Goal: Communication & Community: Answer question/provide support

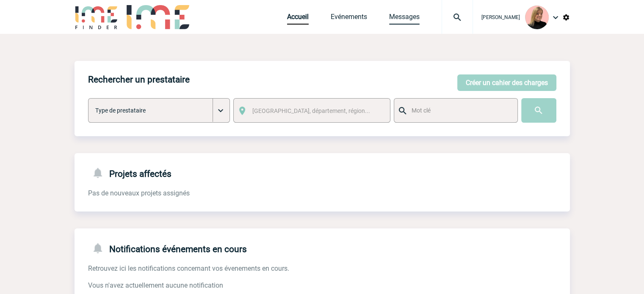
click at [408, 18] on link "Messages" at bounding box center [404, 19] width 30 height 12
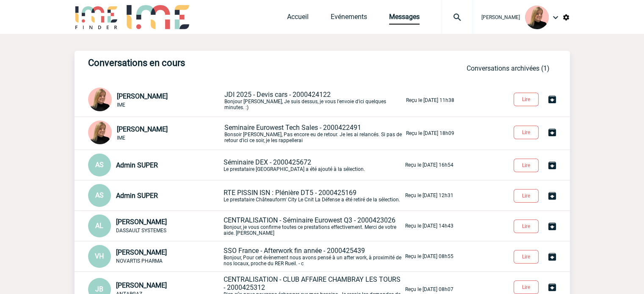
click at [321, 99] on span "JDI 2025 - Devis cars - 2000424122" at bounding box center [277, 95] width 106 height 8
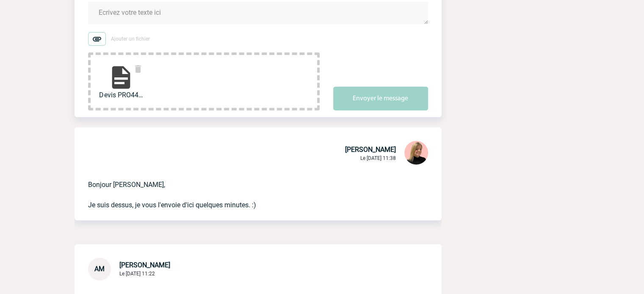
scroll to position [42, 0]
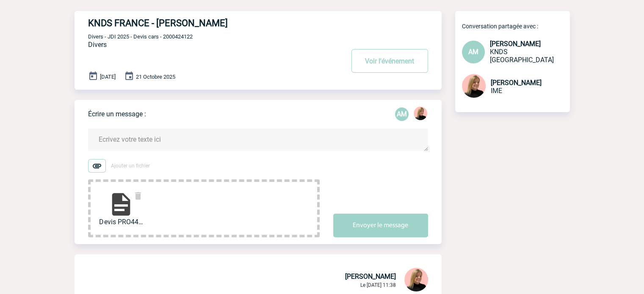
click at [140, 137] on textarea at bounding box center [258, 140] width 340 height 22
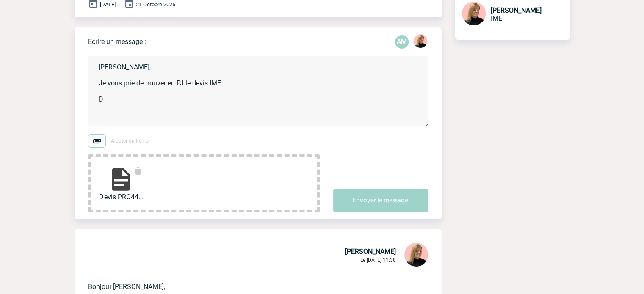
scroll to position [0, 0]
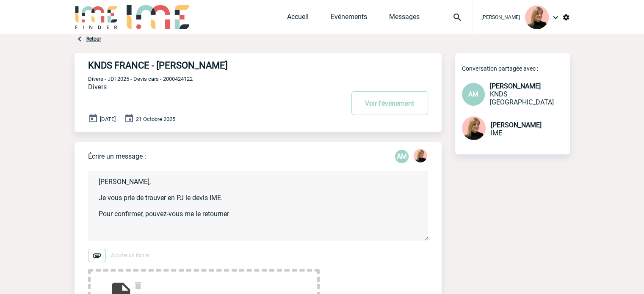
click at [249, 217] on textarea "Aurélie, Je vous prie de trouver en PJ le devis IME. Pour confirmer, pouvez-vou…" at bounding box center [258, 206] width 340 height 70
click at [322, 215] on textarea "Aurélie, Je vous prie de trouver en PJ le devis IME. Pour confirmer, pouvez-vou…" at bounding box center [258, 206] width 340 height 70
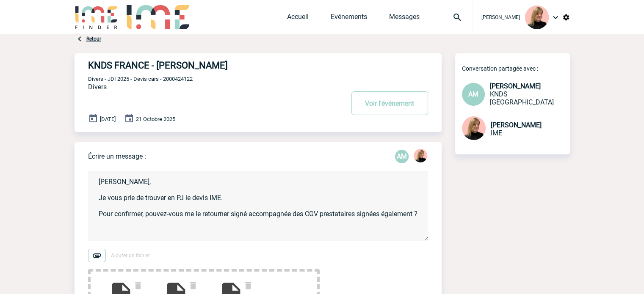
click at [229, 226] on textarea "Aurélie, Je vous prie de trouver en PJ le devis IME. Pour confirmer, pouvez-vou…" at bounding box center [258, 206] width 340 height 70
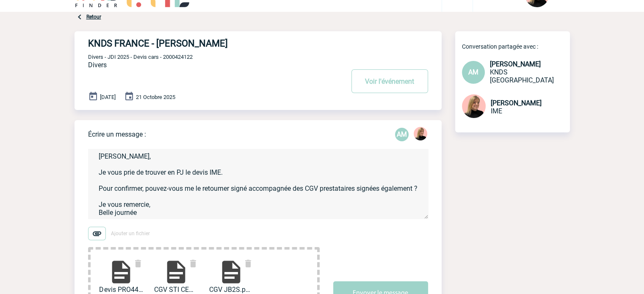
scroll to position [42, 0]
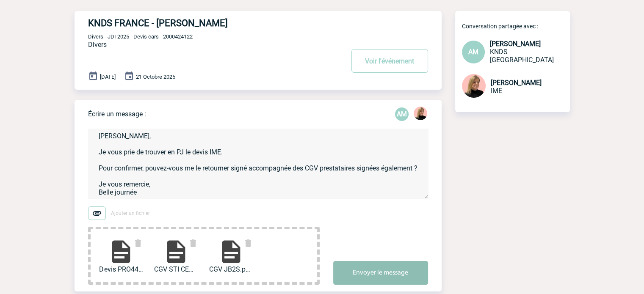
type textarea "Aurélie, Je vous prie de trouver en PJ le devis IME. Pour confirmer, pouvez-vou…"
click at [377, 276] on button "Envoyer le message" at bounding box center [380, 273] width 95 height 24
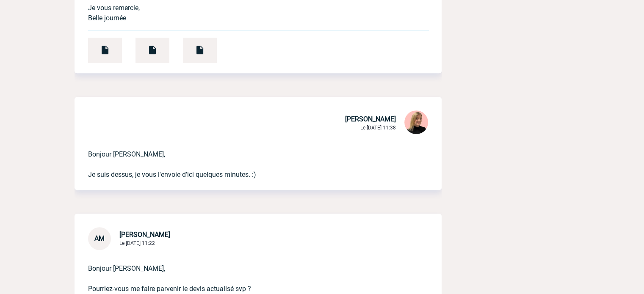
scroll to position [381, 0]
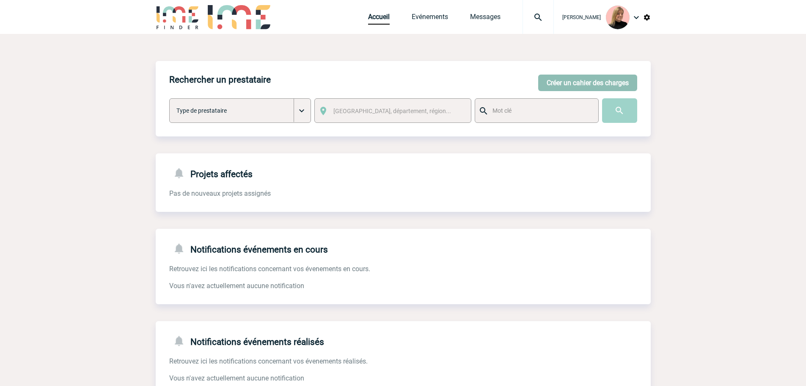
click at [578, 78] on button "Créer un cahier des charges" at bounding box center [587, 82] width 99 height 17
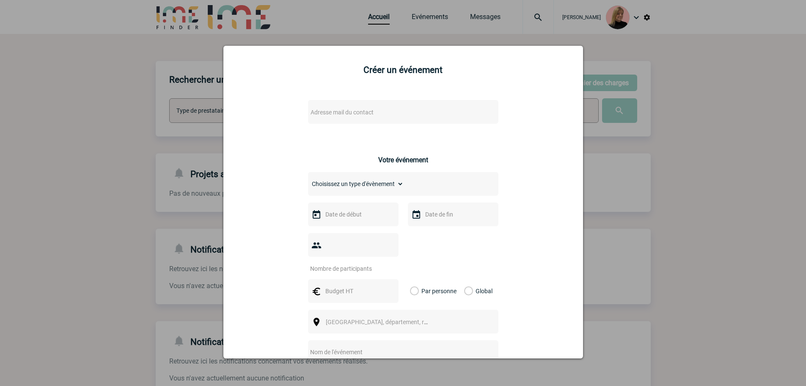
click at [365, 103] on div "Adresse mail du contact" at bounding box center [403, 112] width 190 height 24
click at [364, 106] on div "Adresse mail du contact" at bounding box center [403, 112] width 190 height 24
click at [363, 109] on span "Adresse mail du contact" at bounding box center [342, 112] width 63 height 7
type input "amira.hes"
select select "113073"
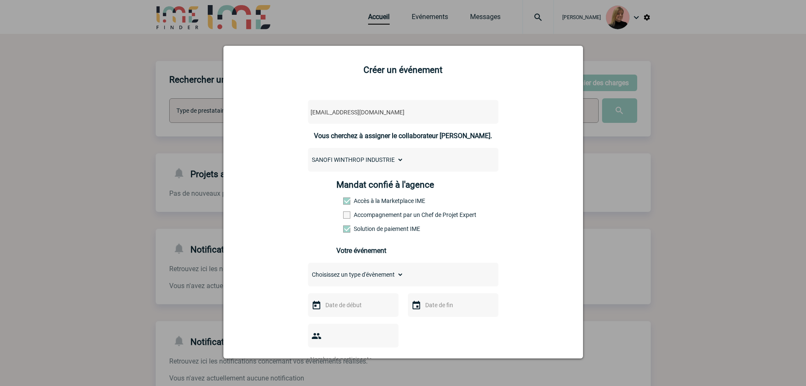
click at [366, 218] on label "Accompagnement par un Chef de Projet Expert" at bounding box center [361, 214] width 37 height 7
click at [0, 0] on input "Accompagnement par un Chef de Projet Expert" at bounding box center [0, 0] width 0 height 0
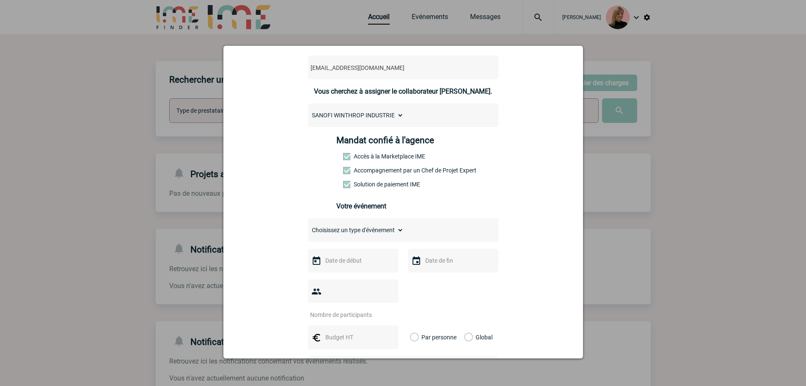
scroll to position [85, 0]
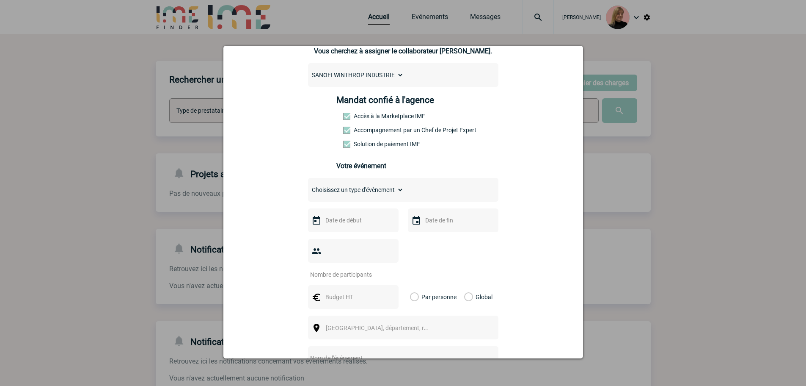
click at [359, 195] on select "Choisissez un type d'évènement Séminaire avec nuitée Séminaire sans nuitée Repa…" at bounding box center [356, 190] width 96 height 12
select select "2"
click at [308, 186] on select "Choisissez un type d'évènement Séminaire avec nuitée Séminaire sans nuitée Repa…" at bounding box center [356, 190] width 96 height 12
click at [353, 225] on input "text" at bounding box center [352, 220] width 58 height 11
click at [433, 236] on span "Suivant" at bounding box center [430, 237] width 7 height 7
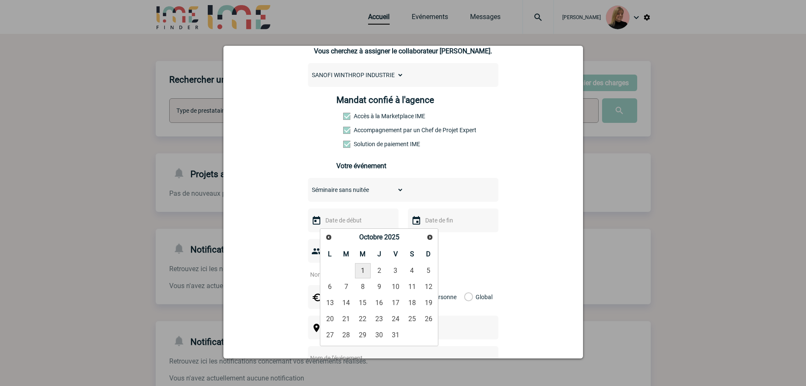
click at [363, 272] on link "1" at bounding box center [363, 270] width 16 height 15
type input "01-10-2025"
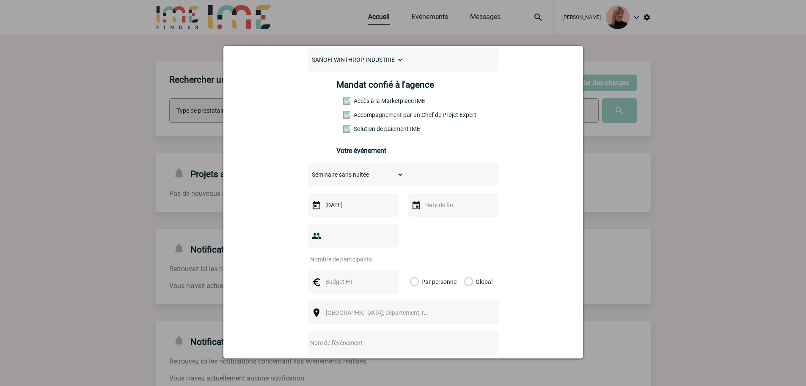
scroll to position [127, 0]
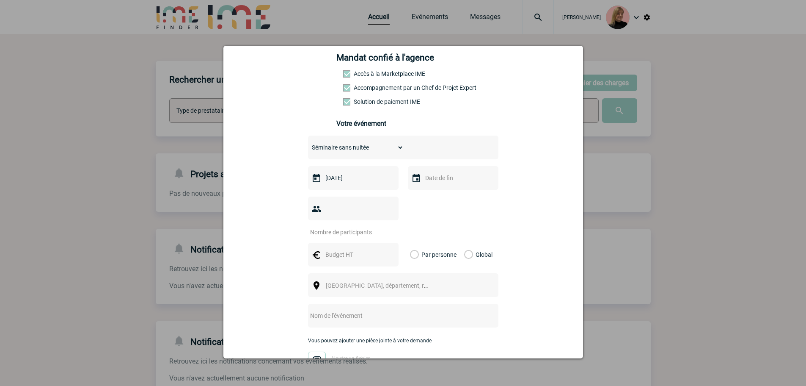
click at [337, 226] on input "number" at bounding box center [348, 231] width 80 height 11
type input "12"
click at [464, 243] on label "Global" at bounding box center [467, 255] width 6 height 24
click at [0, 0] on input "Global" at bounding box center [0, 0] width 0 height 0
click at [324, 249] on input "text" at bounding box center [352, 254] width 58 height 11
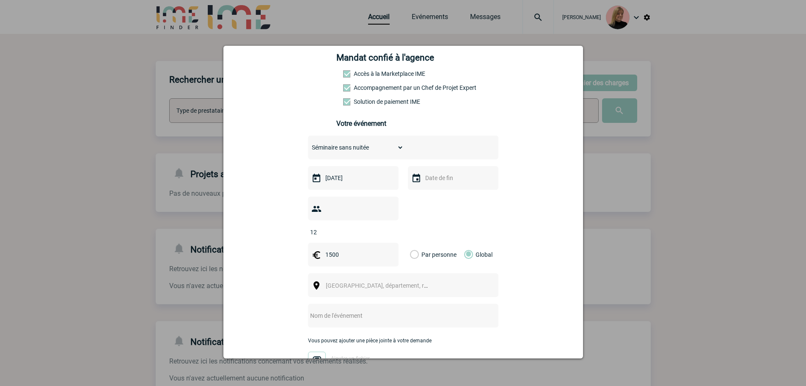
type input "1500"
click at [334, 282] on span "Ville, département, région..." at bounding box center [385, 285] width 118 height 7
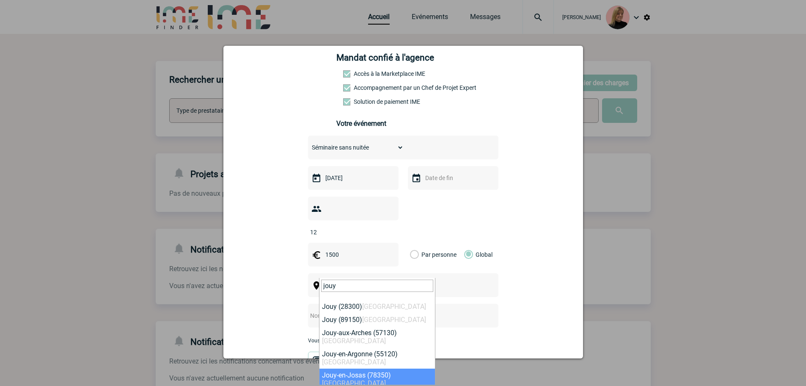
type input "jouy"
select select "897"
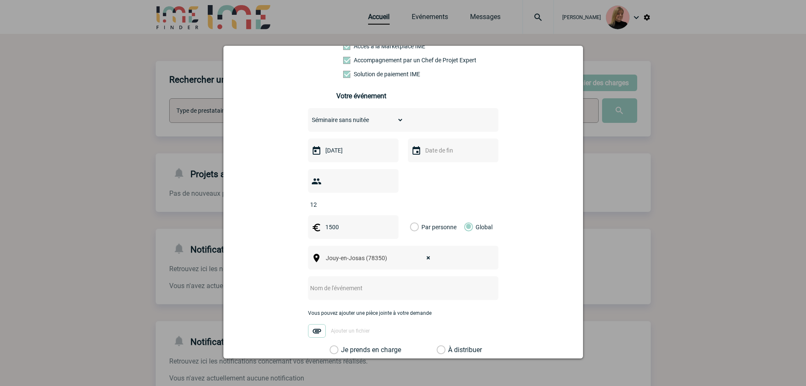
scroll to position [169, 0]
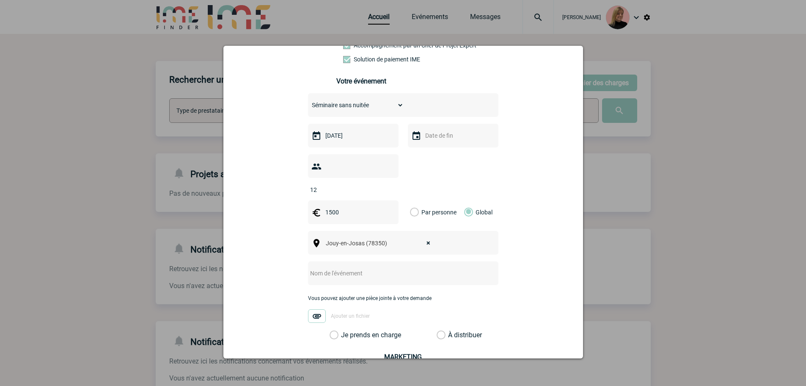
click at [331, 267] on input "text" at bounding box center [392, 272] width 168 height 11
type input "réunion sanofi"
click at [330, 294] on label "Je prends en charge" at bounding box center [337, 335] width 14 height 8
click at [0, 0] on input "Je prends en charge" at bounding box center [0, 0] width 0 height 0
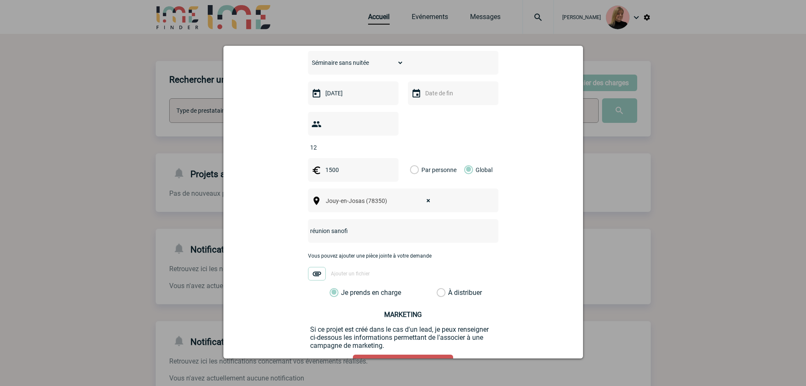
scroll to position [260, 0]
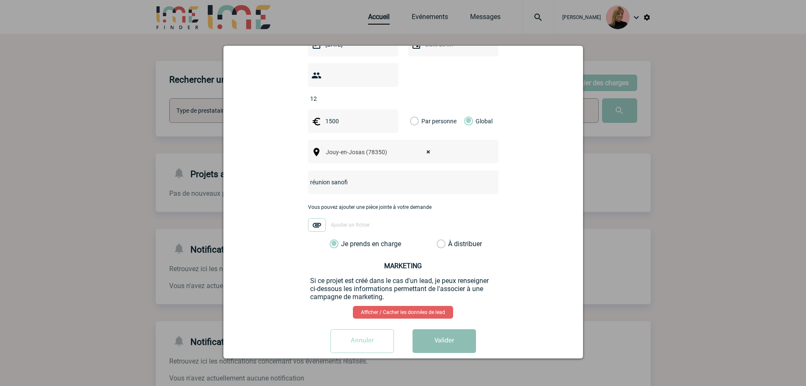
click at [438, 294] on button "Valider" at bounding box center [444, 341] width 63 height 24
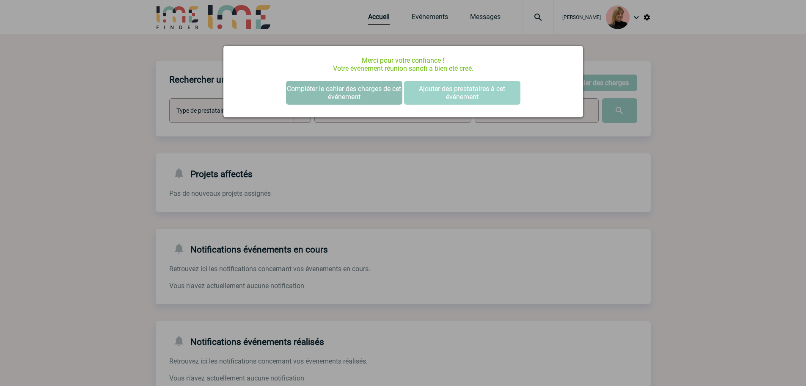
click at [343, 81] on button "Compléter le cahier des charges de cet événement" at bounding box center [344, 93] width 116 height 24
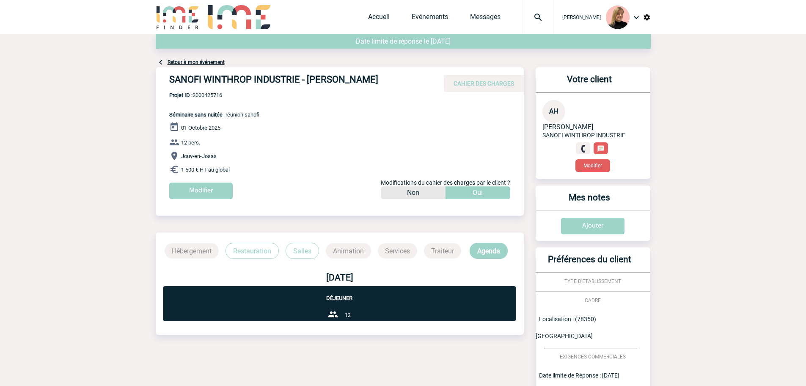
click at [218, 94] on span "Projet ID : 2000425716" at bounding box center [214, 95] width 90 height 6
copy span "2000425716"
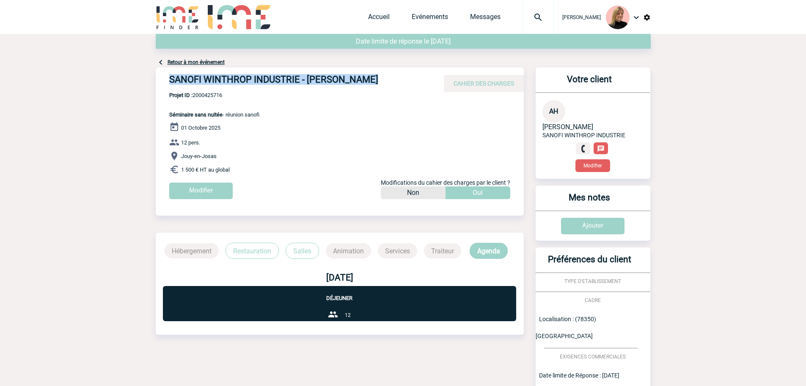
drag, startPoint x: 169, startPoint y: 79, endPoint x: 391, endPoint y: 77, distance: 222.2
click at [391, 77] on h4 "SANOFI WINTHROP INDUSTRIE - Amira HESLING" at bounding box center [296, 81] width 254 height 14
copy h4 "SANOFI WINTHROP INDUSTRIE - Amira HESLING"
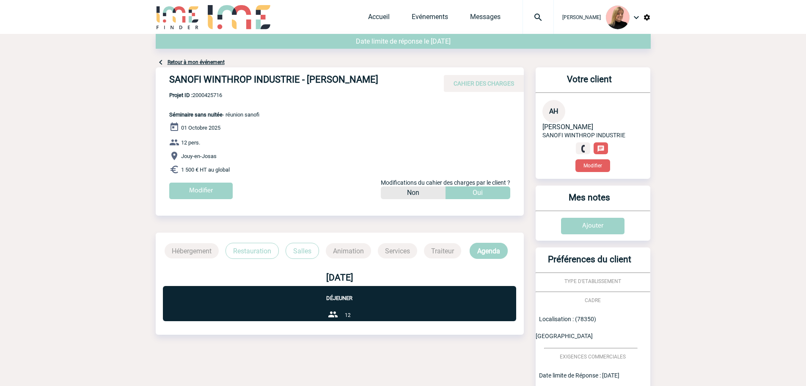
click at [207, 96] on span "Projet ID : 2000425716" at bounding box center [214, 95] width 90 height 6
copy span "2000425716"
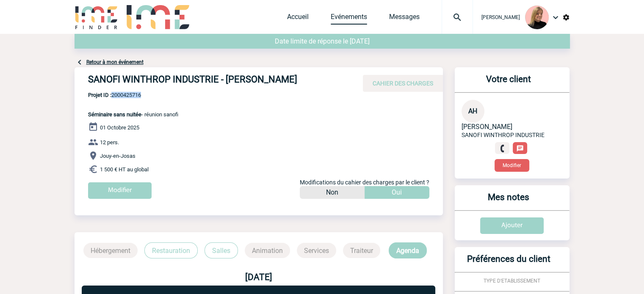
click at [366, 22] on link "Evénements" at bounding box center [349, 19] width 36 height 12
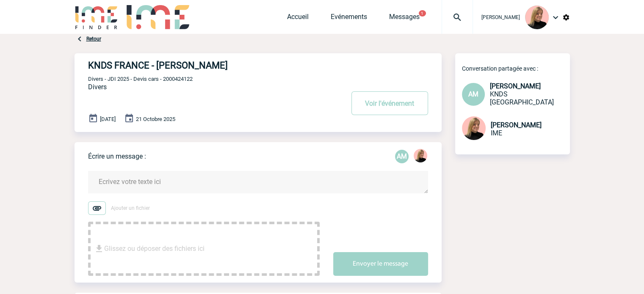
click at [179, 82] on span "Divers - JDI 2025 - Devis cars - 2000424122" at bounding box center [140, 79] width 105 height 6
copy span "2000424122"
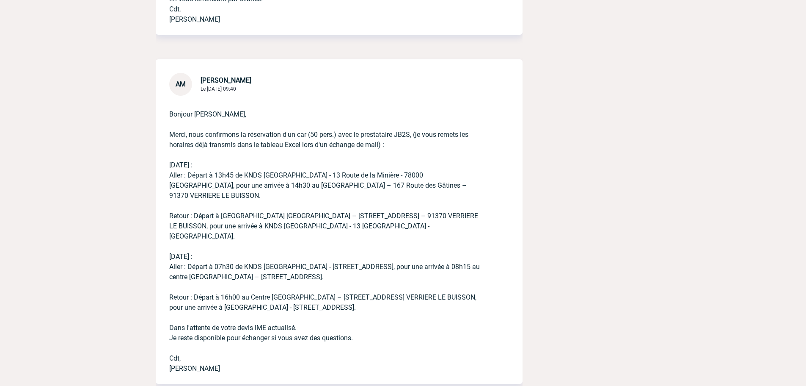
scroll to position [931, 0]
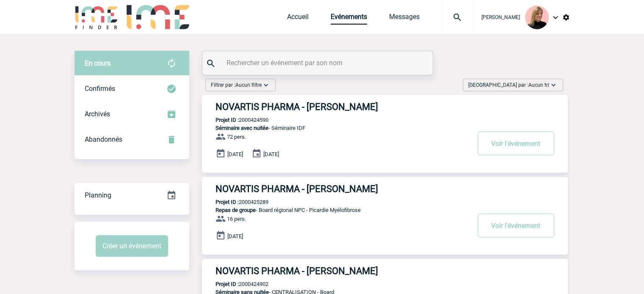
click at [536, 86] on span "Aucun tri" at bounding box center [538, 85] width 21 height 6
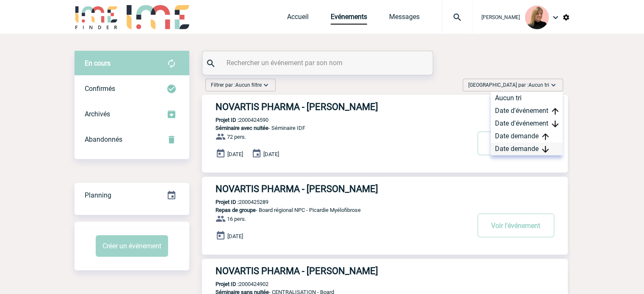
click at [503, 145] on div "Date demande" at bounding box center [527, 149] width 72 height 13
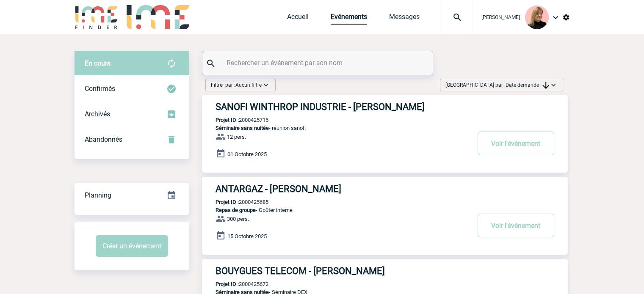
click at [533, 85] on span "Date demande" at bounding box center [527, 85] width 44 height 6
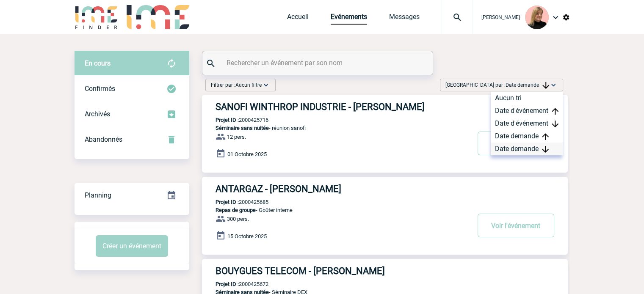
click at [525, 147] on div "Date demande" at bounding box center [527, 149] width 72 height 13
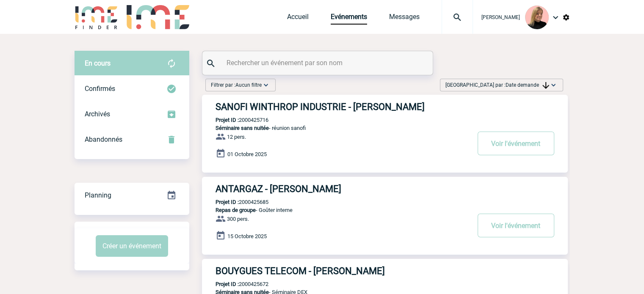
click at [423, 28] on div "Accueil Evénements Messages Projet, client Projet, client" at bounding box center [380, 17] width 186 height 34
click at [418, 22] on link "Messages" at bounding box center [404, 19] width 30 height 12
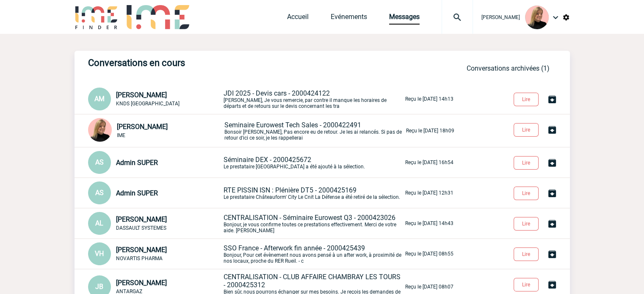
click at [300, 91] on span "JDI 2025 - Devis cars - 2000424122" at bounding box center [276, 93] width 106 height 8
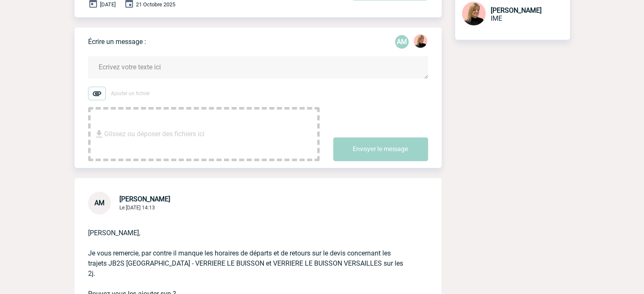
scroll to position [42, 0]
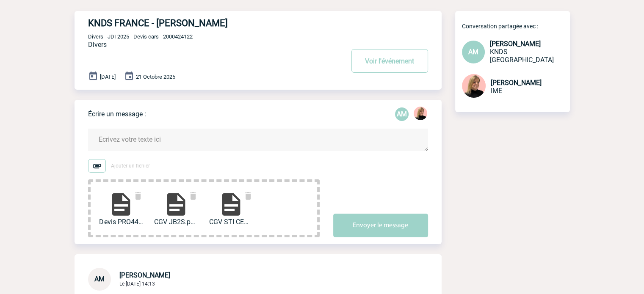
click at [192, 138] on textarea at bounding box center [258, 140] width 340 height 22
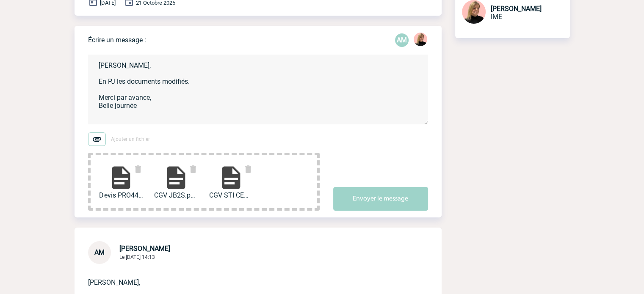
scroll to position [169, 0]
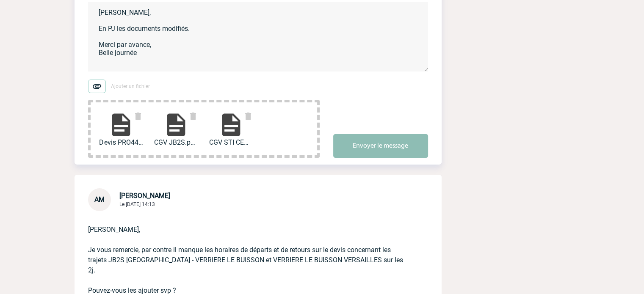
type textarea "[PERSON_NAME], En PJ les documents modifiés. Merci par avance, Belle journée"
drag, startPoint x: 368, startPoint y: 151, endPoint x: 371, endPoint y: 160, distance: 9.7
click at [369, 151] on button "Envoyer le message" at bounding box center [380, 146] width 95 height 24
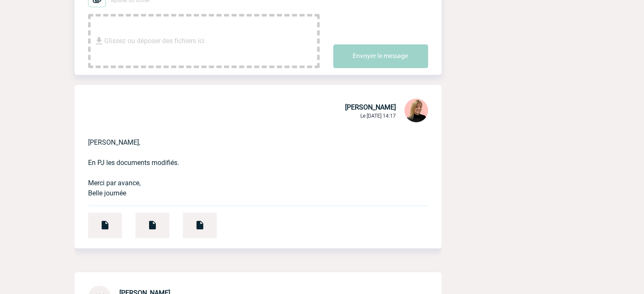
scroll to position [296, 0]
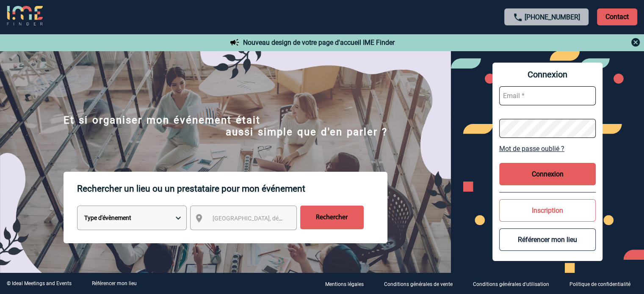
type input "[EMAIL_ADDRESS][DOMAIN_NAME]"
click at [518, 175] on button "Connexion" at bounding box center [547, 174] width 96 height 22
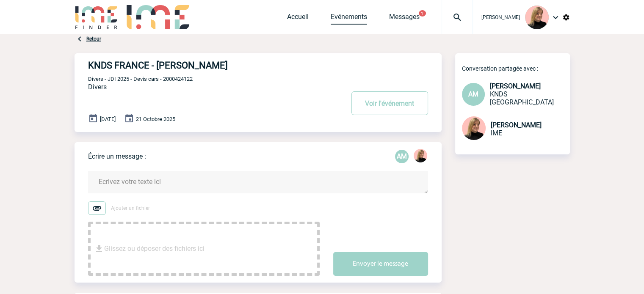
click at [359, 24] on link "Evénements" at bounding box center [349, 19] width 36 height 12
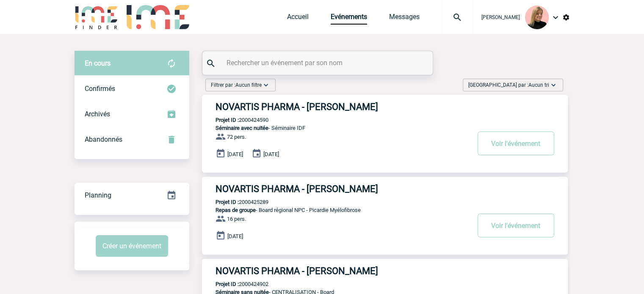
click at [404, 11] on div "Accueil Evénements Messages Projet, client Projet, client" at bounding box center [380, 17] width 186 height 34
click at [398, 24] on link "Messages" at bounding box center [404, 19] width 30 height 12
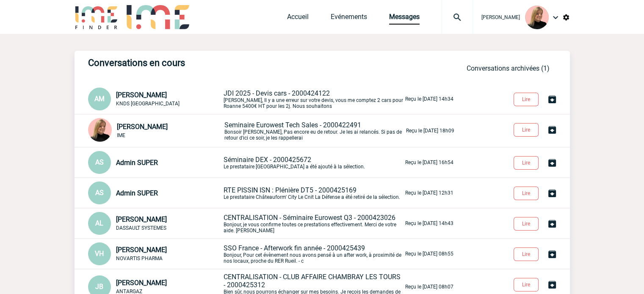
click at [275, 98] on p "JDI 2025 - Devis cars - 2000424122 [PERSON_NAME], Il y a une erreur sur votre d…" at bounding box center [313, 99] width 180 height 20
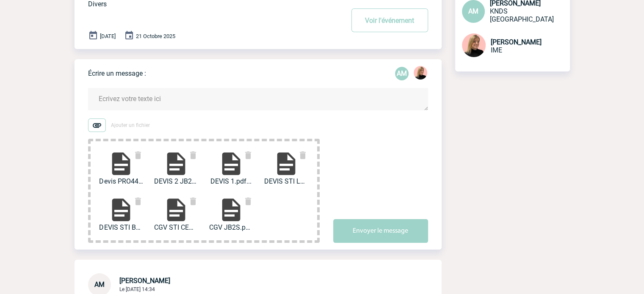
scroll to position [42, 0]
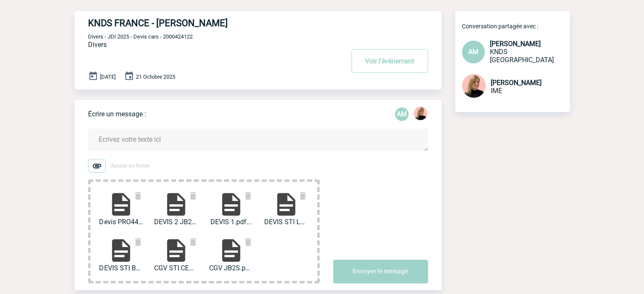
click at [183, 145] on textarea at bounding box center [258, 140] width 340 height 22
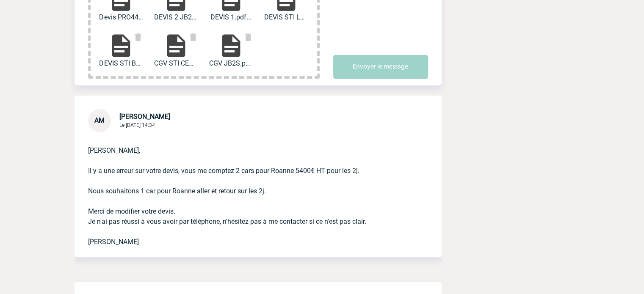
scroll to position [339, 0]
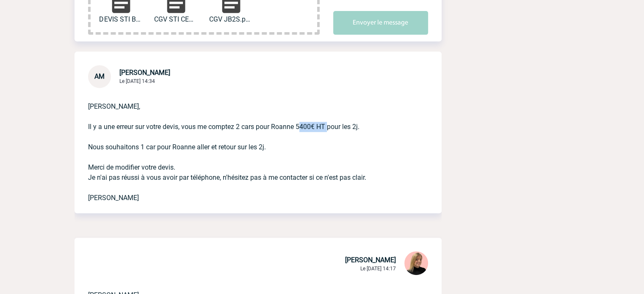
drag, startPoint x: 296, startPoint y: 127, endPoint x: 325, endPoint y: 127, distance: 28.8
click at [325, 127] on p "[PERSON_NAME], Il y a une erreur sur votre devis, vous me comptez 2 cars pour R…" at bounding box center [246, 145] width 316 height 115
copy p "5400€ HT"
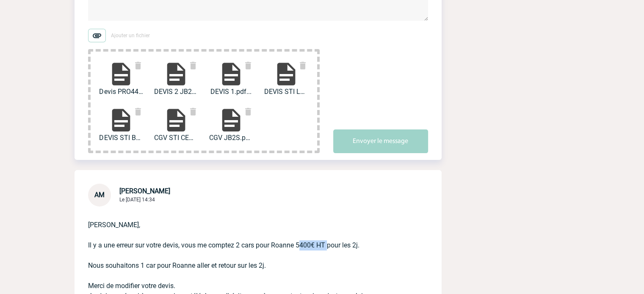
scroll to position [127, 0]
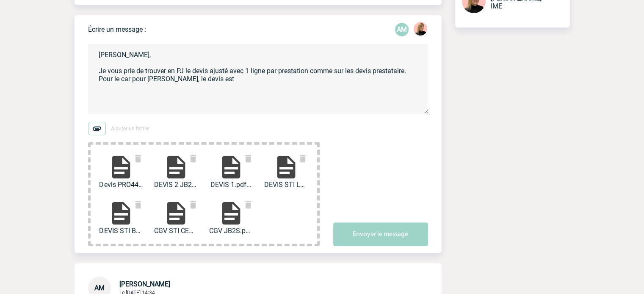
click at [219, 77] on textarea "[PERSON_NAME], Je vous prie de trouver en PJ le devis ajusté avec 1 ligne par p…" at bounding box center [258, 79] width 340 height 70
paste textarea "5400€ HT"
click at [209, 81] on textarea "[PERSON_NAME], Je vous prie de trouver en PJ le devis ajusté avec 1 ligne par p…" at bounding box center [258, 79] width 340 height 70
click at [279, 81] on textarea "[PERSON_NAME], Je vous prie de trouver en PJ le devis ajusté avec 1 ligne par p…" at bounding box center [258, 79] width 340 height 70
click at [378, 84] on textarea "[PERSON_NAME], Je vous prie de trouver en PJ le devis ajusté avec 1 ligne par p…" at bounding box center [258, 79] width 340 height 70
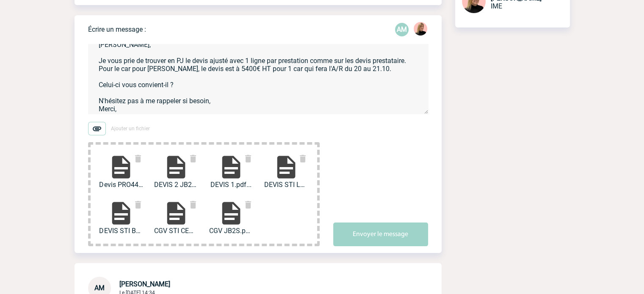
scroll to position [18, 0]
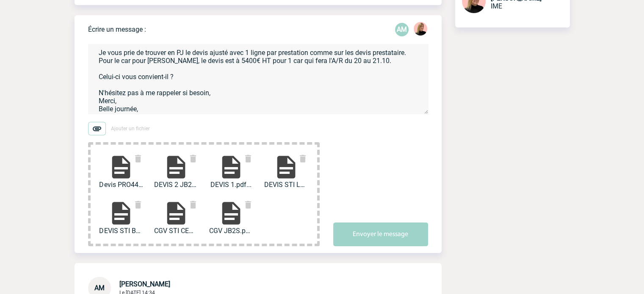
click at [153, 77] on textarea "[PERSON_NAME], Je vous prie de trouver en PJ le devis ajusté avec 1 ligne par p…" at bounding box center [258, 79] width 340 height 70
click at [165, 106] on textarea "[PERSON_NAME], Je vous prie de trouver en PJ le devis ajusté avec 1 ligne par p…" at bounding box center [258, 79] width 340 height 70
type textarea "[PERSON_NAME], Je vous prie de trouver en PJ le devis ajusté avec 1 ligne par p…"
click at [374, 232] on button "Envoyer le message" at bounding box center [380, 235] width 95 height 24
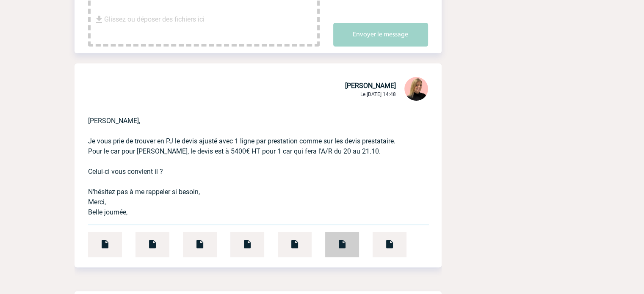
scroll to position [339, 0]
